Goal: Information Seeking & Learning: Learn about a topic

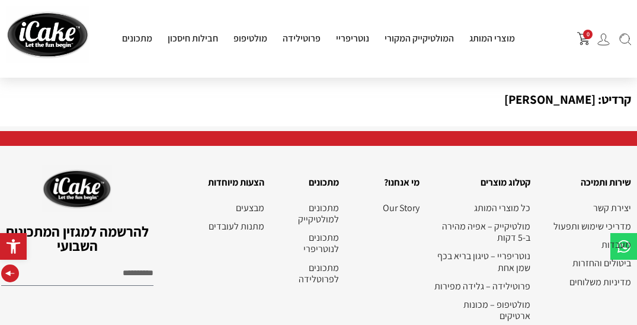
scroll to position [1684, 0]
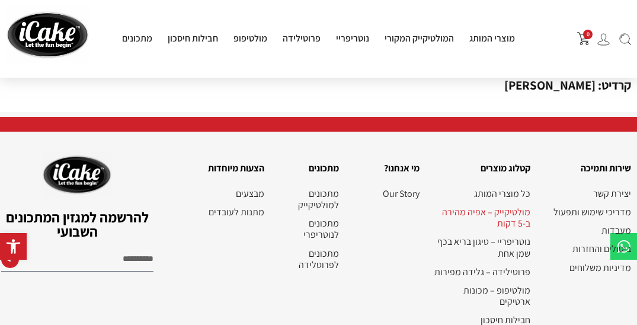
click at [492, 213] on link "מולטיקייק – אפיה מהירה ב-5 דקות" at bounding box center [480, 217] width 99 height 23
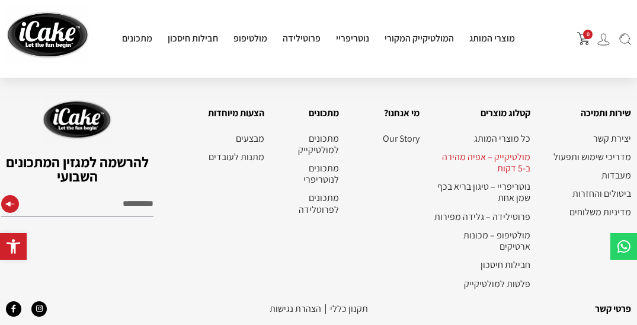
scroll to position [1558, 0]
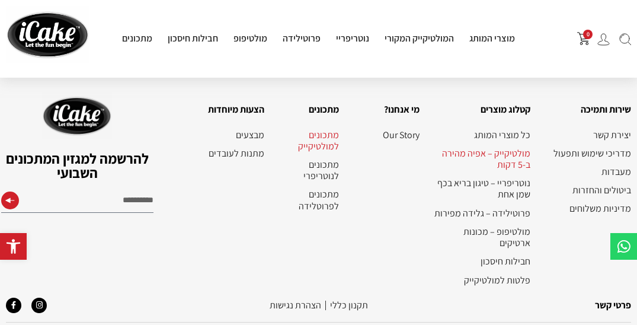
click at [330, 142] on link "מתכונים למולטיקייק" at bounding box center [307, 140] width 63 height 23
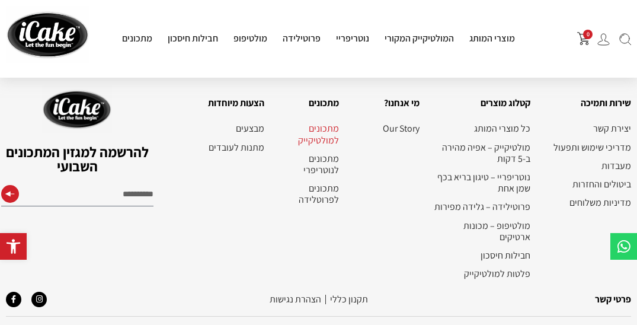
scroll to position [2316, 0]
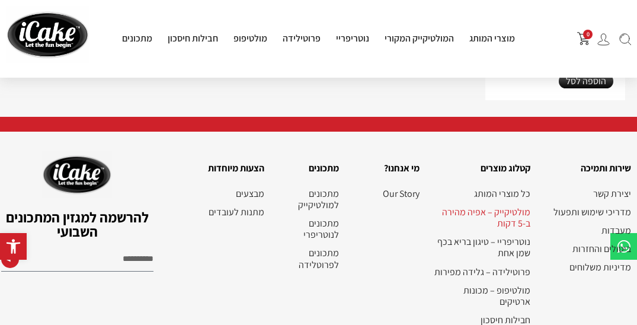
scroll to position [1533, 0]
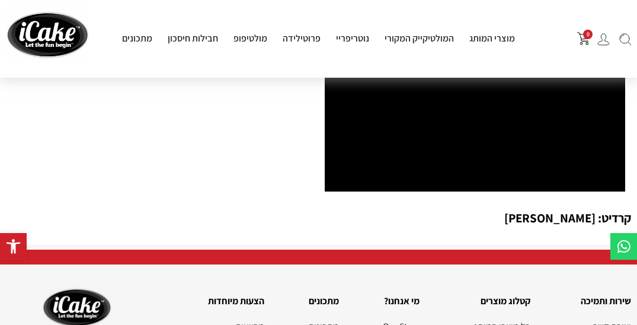
scroll to position [1632, 0]
